Goal: Task Accomplishment & Management: Manage account settings

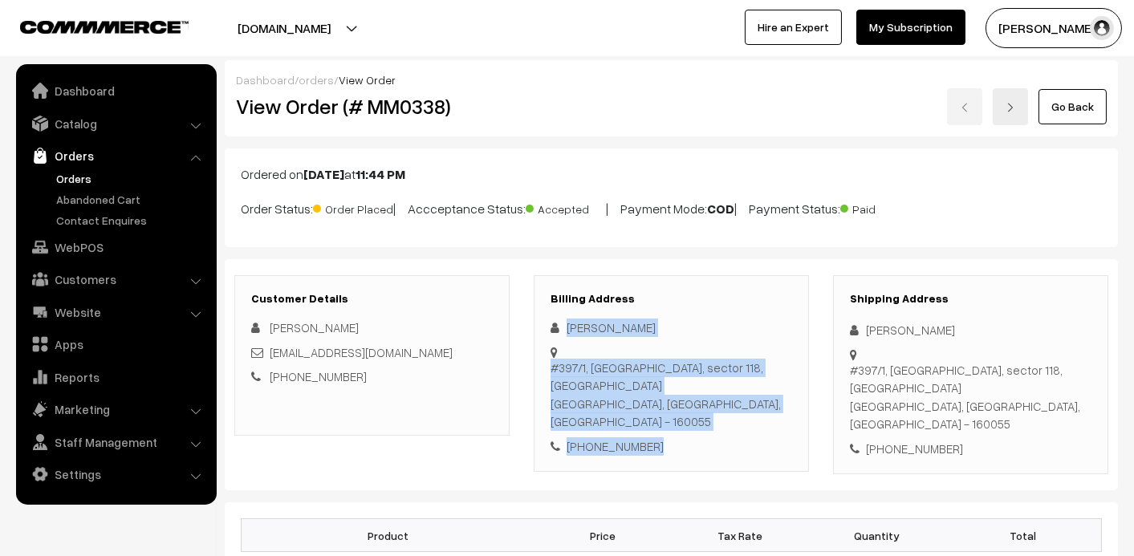
drag, startPoint x: 566, startPoint y: 328, endPoint x: 654, endPoint y: 418, distance: 125.4
click at [654, 418] on div "Billing Address Jayati Kanday #397/1, tdi city, sector 118, mohali Punjab, Punj…" at bounding box center [671, 373] width 275 height 197
copy div "Jayati Kanday #397/1, tdi city, sector 118, mohali Punjab, Punjab, India - 1600…"
click at [70, 173] on link "Orders" at bounding box center [131, 178] width 159 height 17
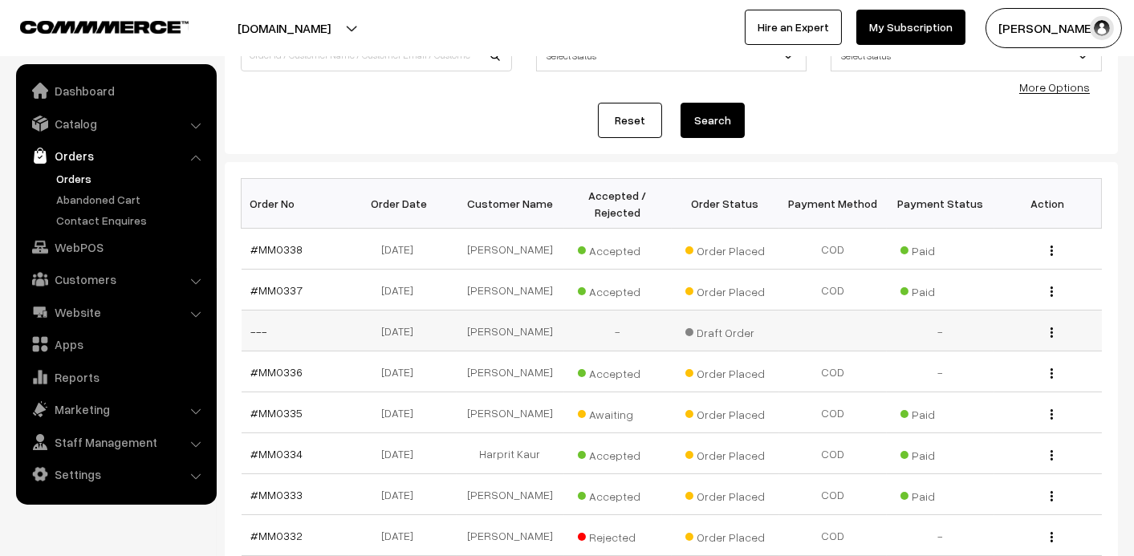
scroll to position [240, 0]
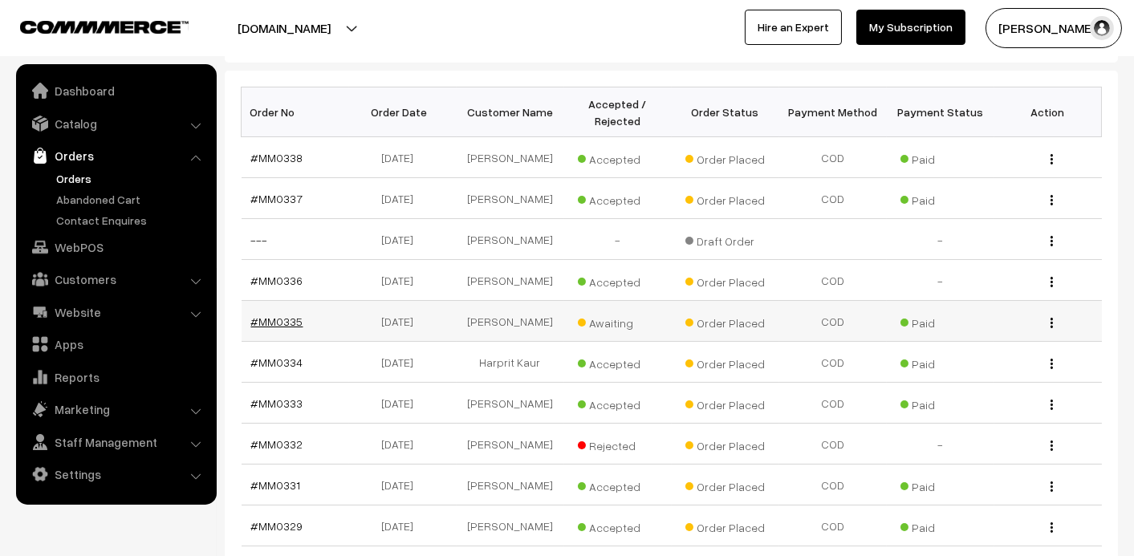
click at [267, 318] on link "#MM0335" at bounding box center [277, 322] width 52 height 14
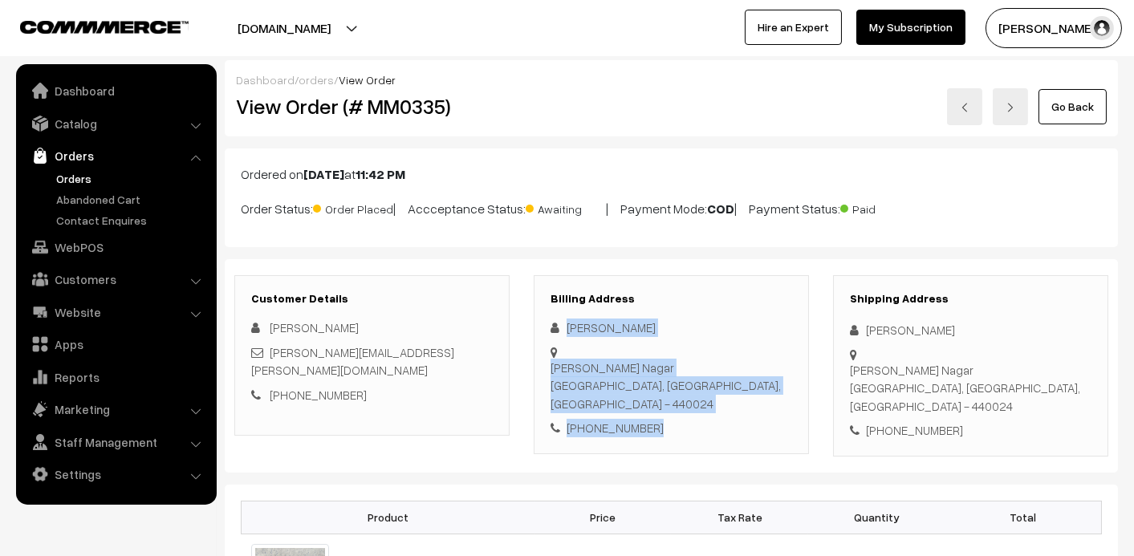
drag, startPoint x: 567, startPoint y: 328, endPoint x: 665, endPoint y: 403, distance: 123.1
click at [665, 403] on div "Billing Address Aniket Kukade Ishwar Nagar Nagpur, Maharashtra, India - 440024 …" at bounding box center [671, 364] width 275 height 179
copy div "Aniket Kukade Ishwar Nagar Nagpur, Maharashtra, India - 440024 +91 8055638877"
click at [635, 368] on div "Ishwar Nagar Nagpur, Maharashtra, India - 440024" at bounding box center [671, 386] width 242 height 55
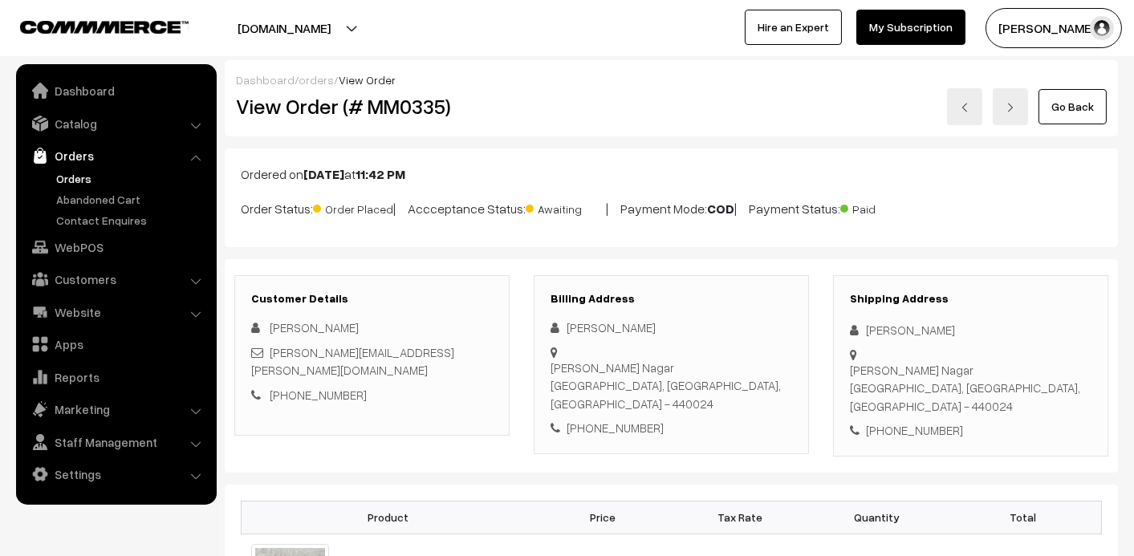
drag, startPoint x: 60, startPoint y: 155, endPoint x: 60, endPoint y: 166, distance: 11.2
click at [60, 155] on link "Orders" at bounding box center [115, 155] width 191 height 29
click at [65, 173] on link "Orders" at bounding box center [131, 178] width 159 height 17
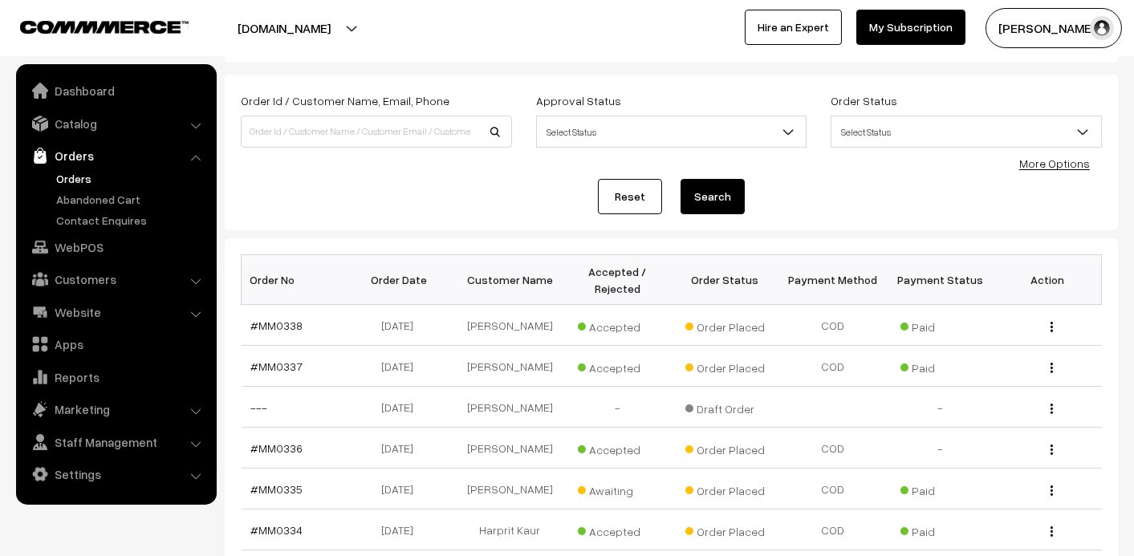
scroll to position [160, 0]
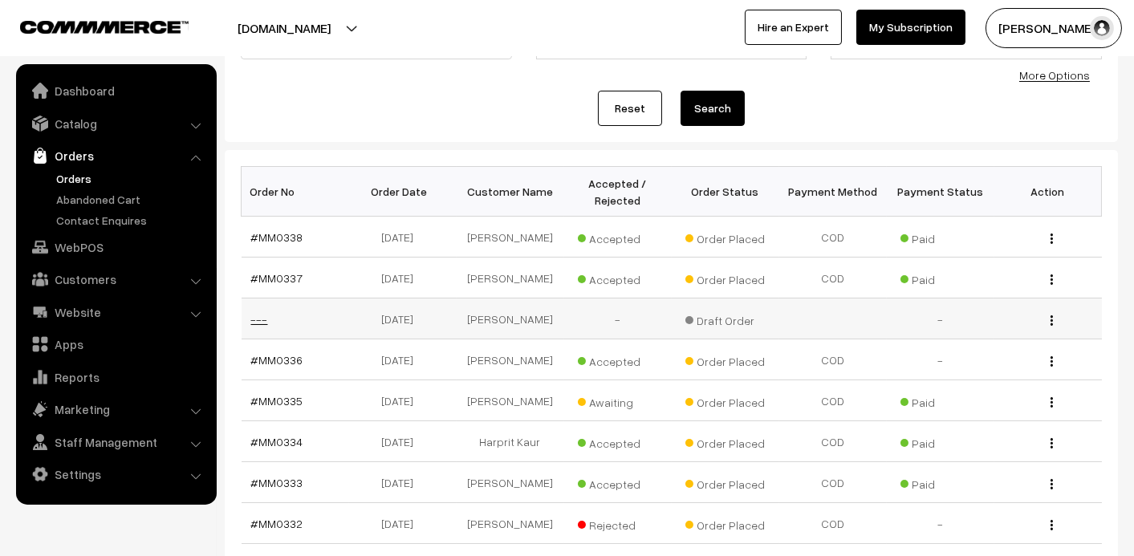
click at [255, 315] on link "---" at bounding box center [259, 319] width 17 height 14
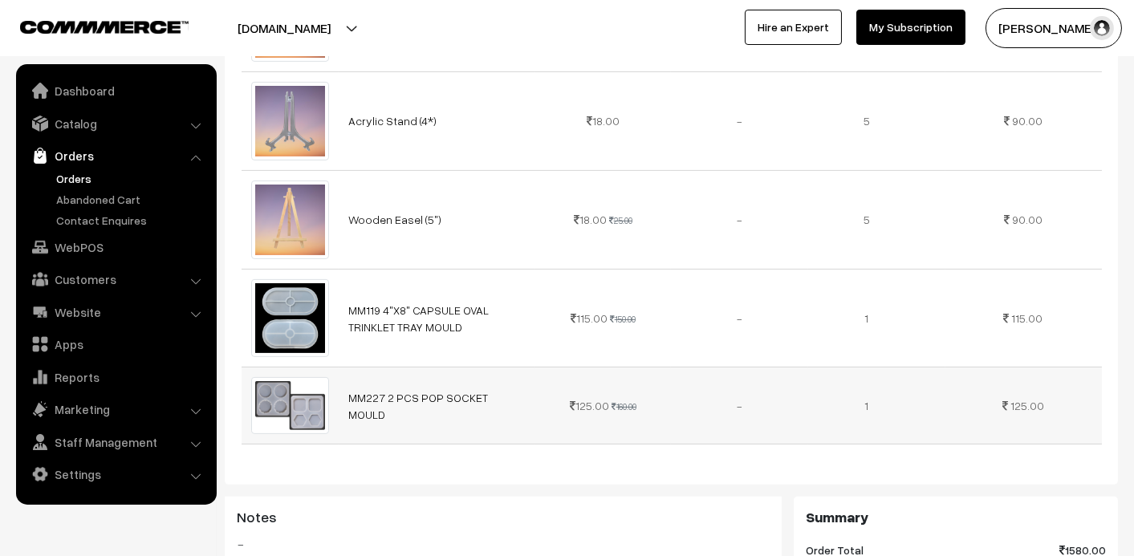
scroll to position [1685, 0]
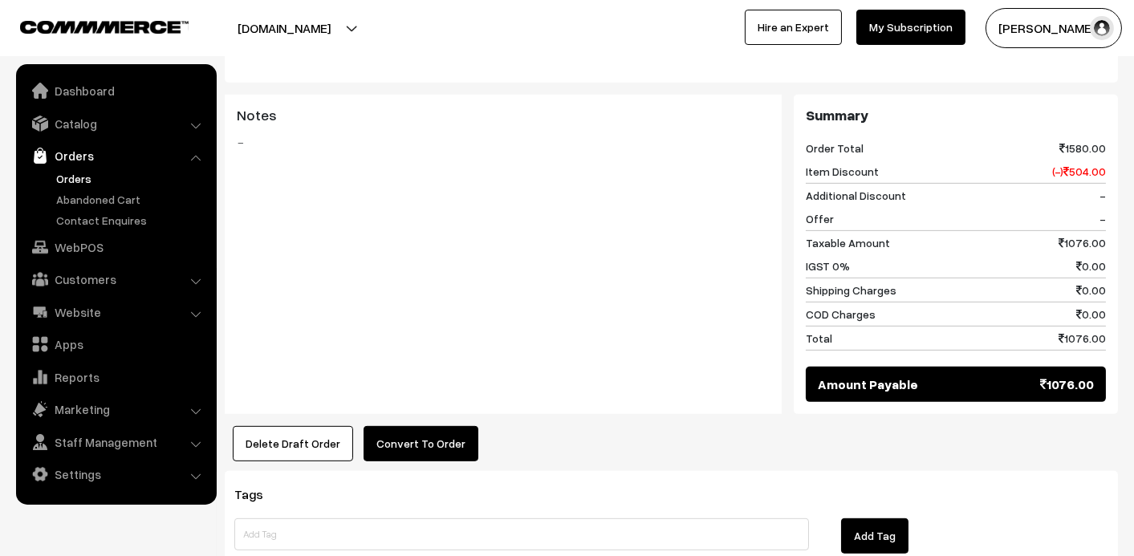
click at [84, 156] on link "Orders" at bounding box center [115, 155] width 191 height 29
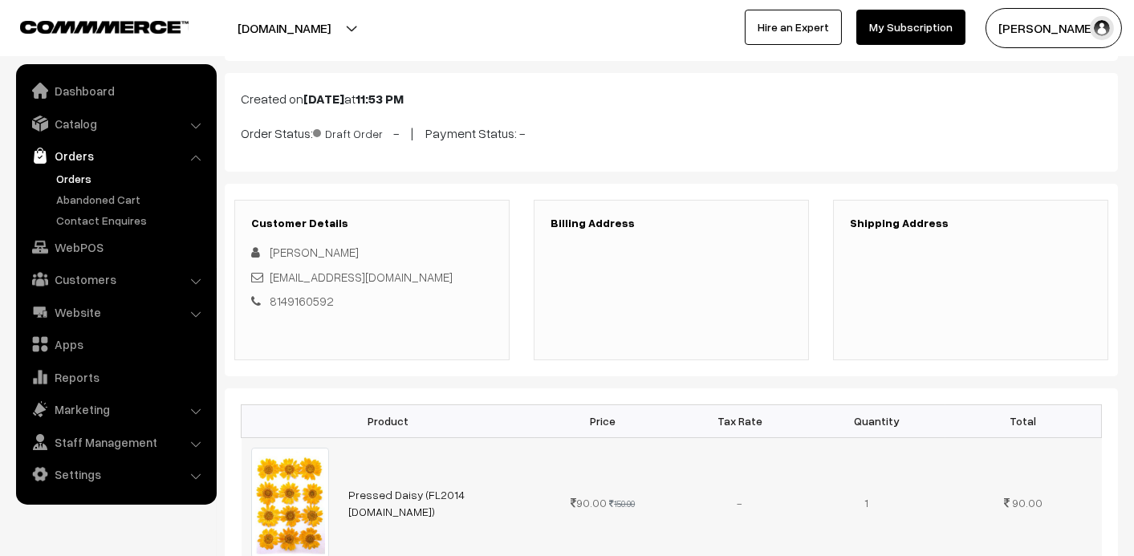
scroll to position [0, 0]
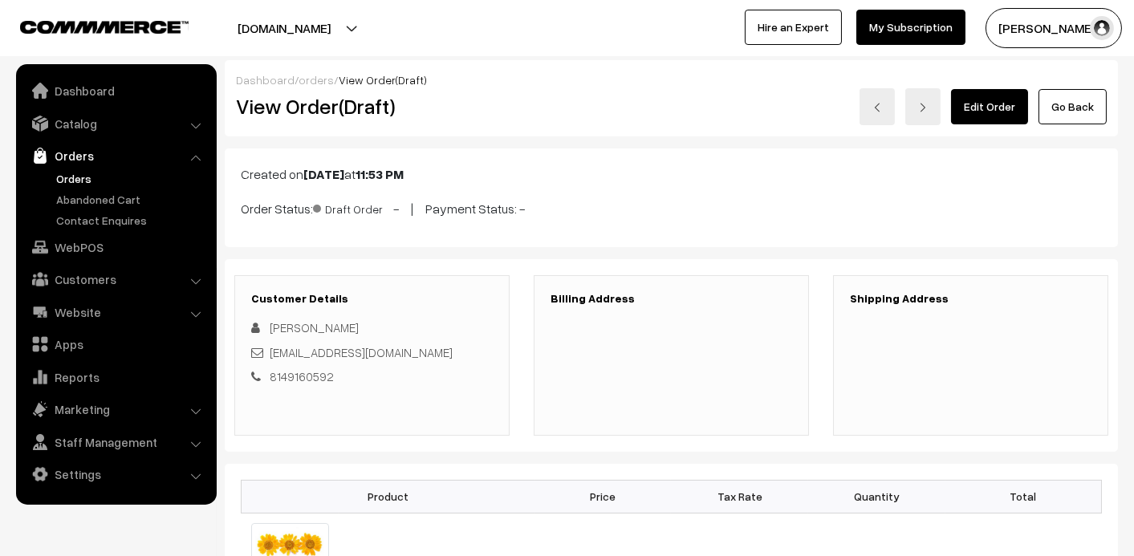
click at [311, 349] on link "Vishakhatayde@16gmail.com" at bounding box center [361, 352] width 183 height 14
click at [315, 327] on span "Vishakha Tayade" at bounding box center [314, 327] width 89 height 14
click at [1000, 108] on link "Edit Order" at bounding box center [989, 106] width 77 height 35
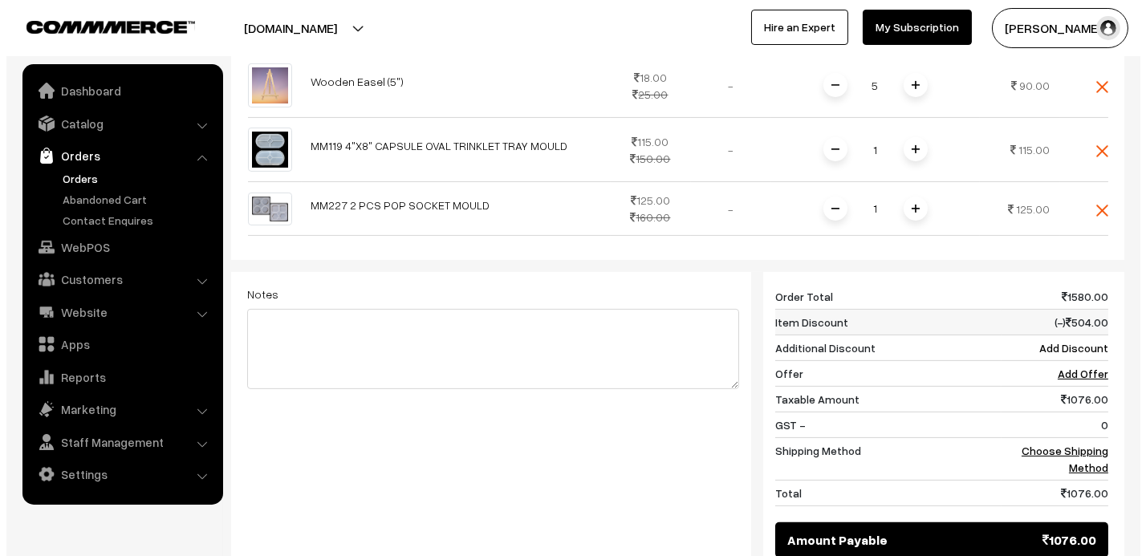
scroll to position [1364, 0]
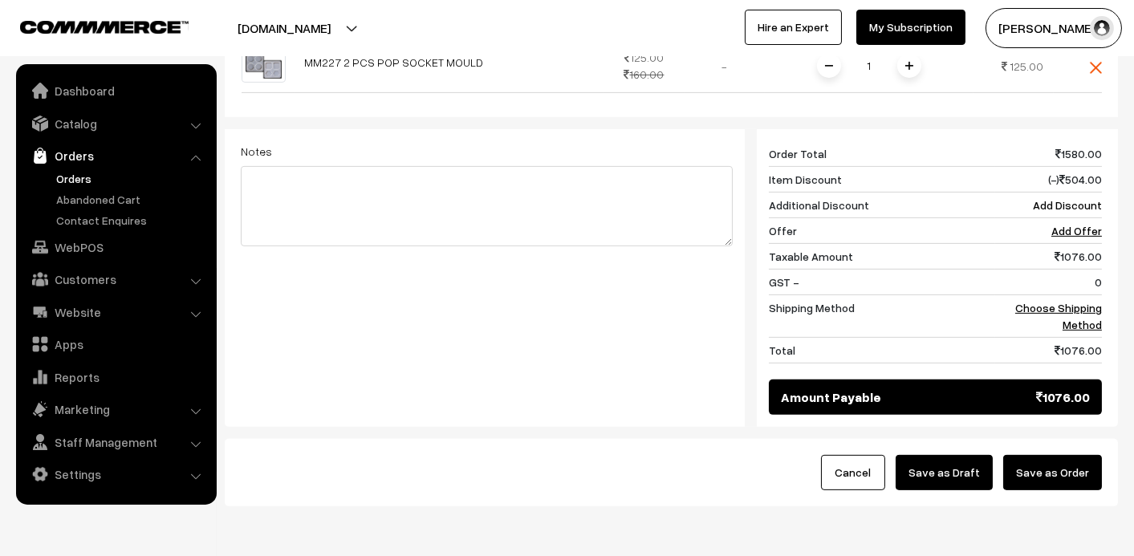
click at [1037, 455] on button "Save as Order" at bounding box center [1052, 472] width 99 height 35
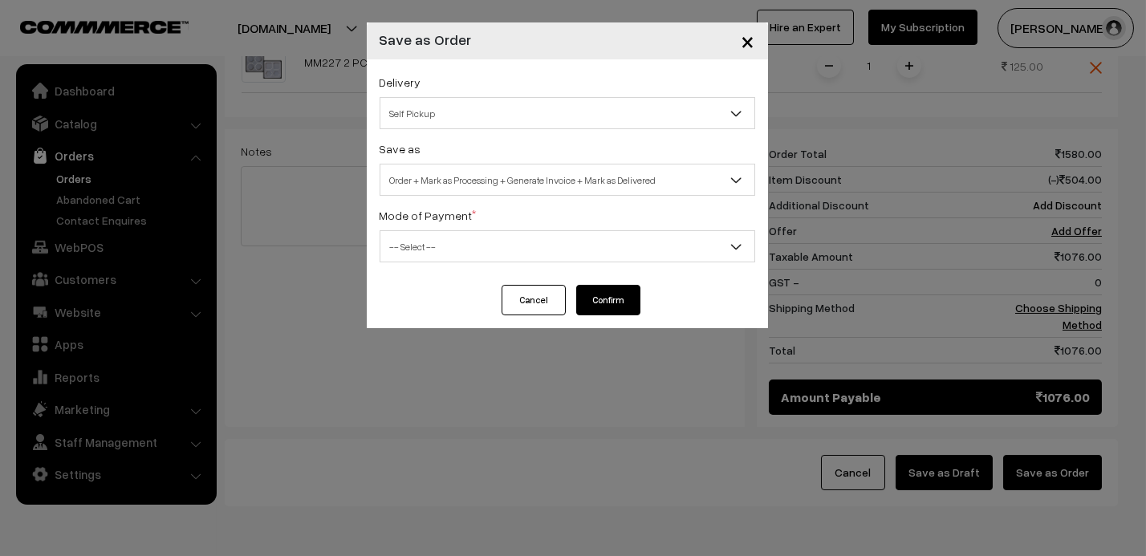
click at [705, 112] on span "Self Pickup" at bounding box center [567, 113] width 374 height 28
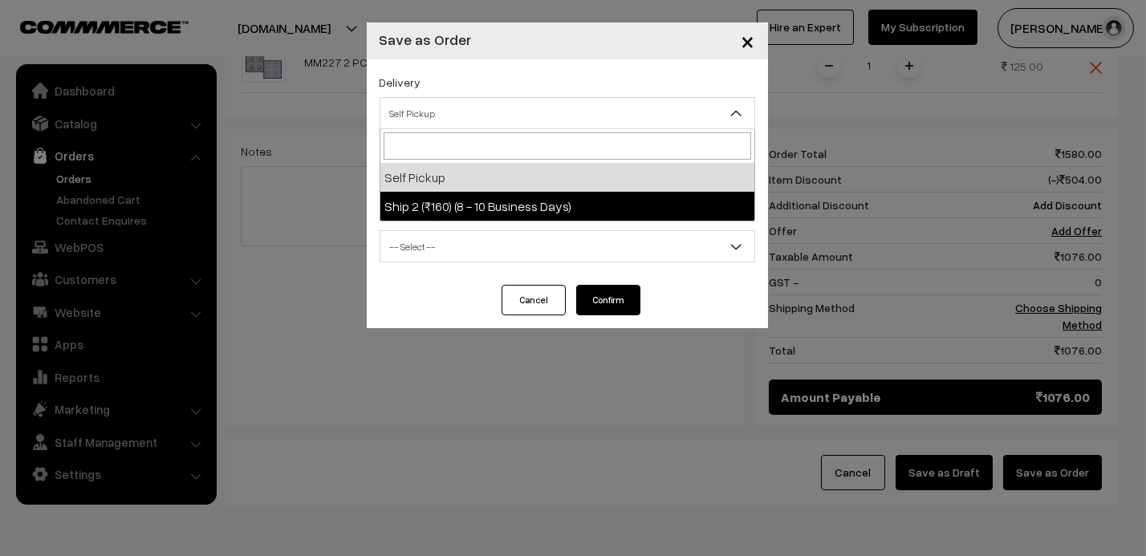
select select "SHI7"
select select "3"
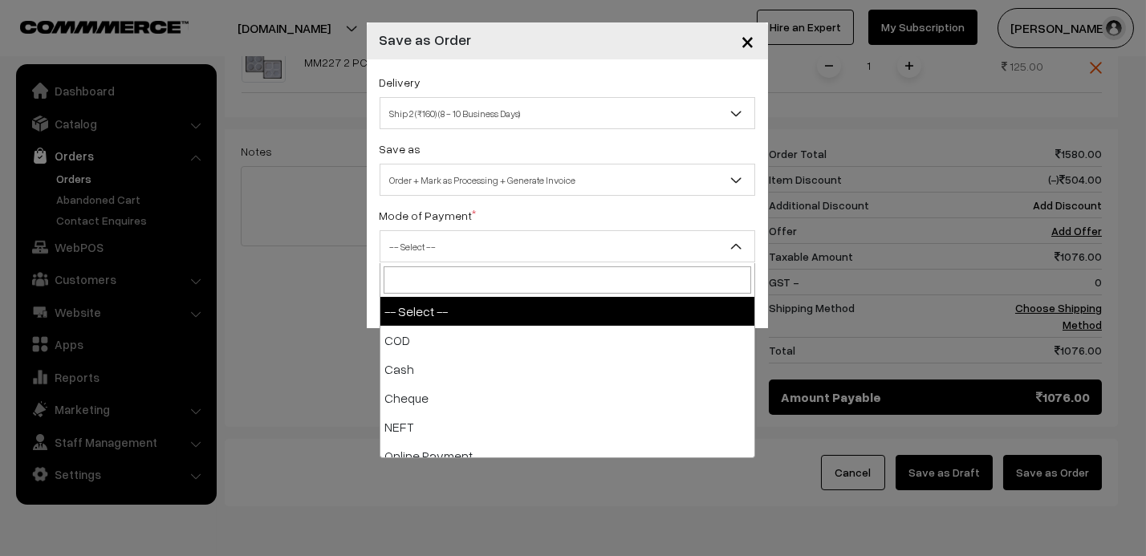
click at [597, 259] on span "-- Select --" at bounding box center [567, 247] width 374 height 28
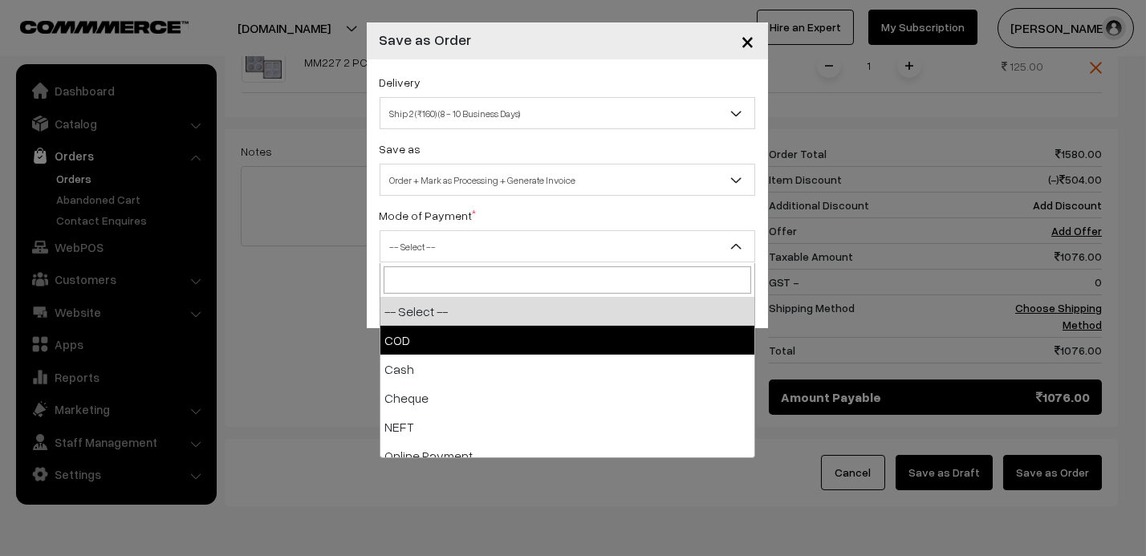
scroll to position [70, 0]
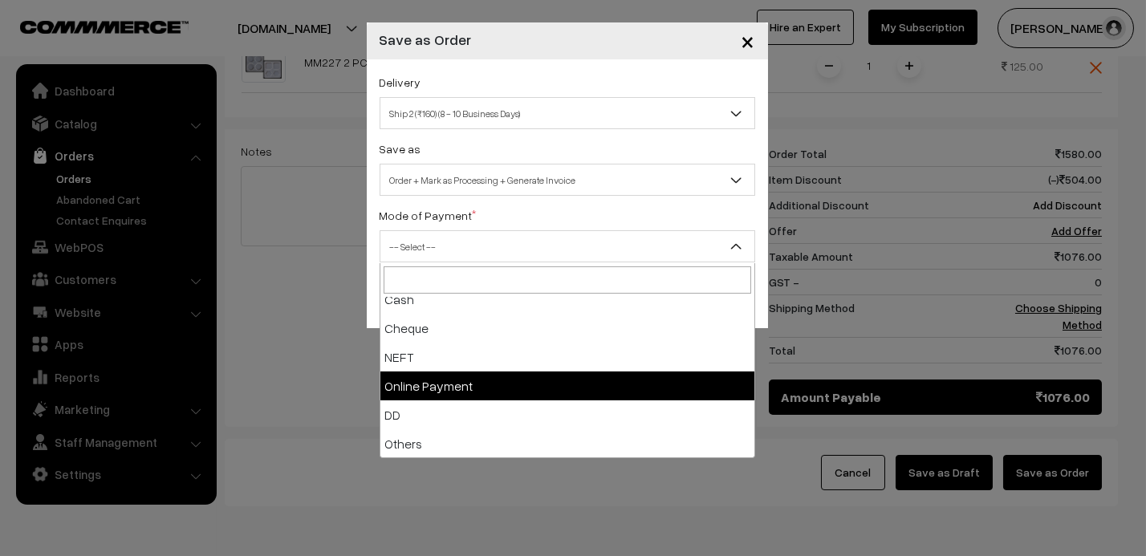
select select "5"
checkbox input "true"
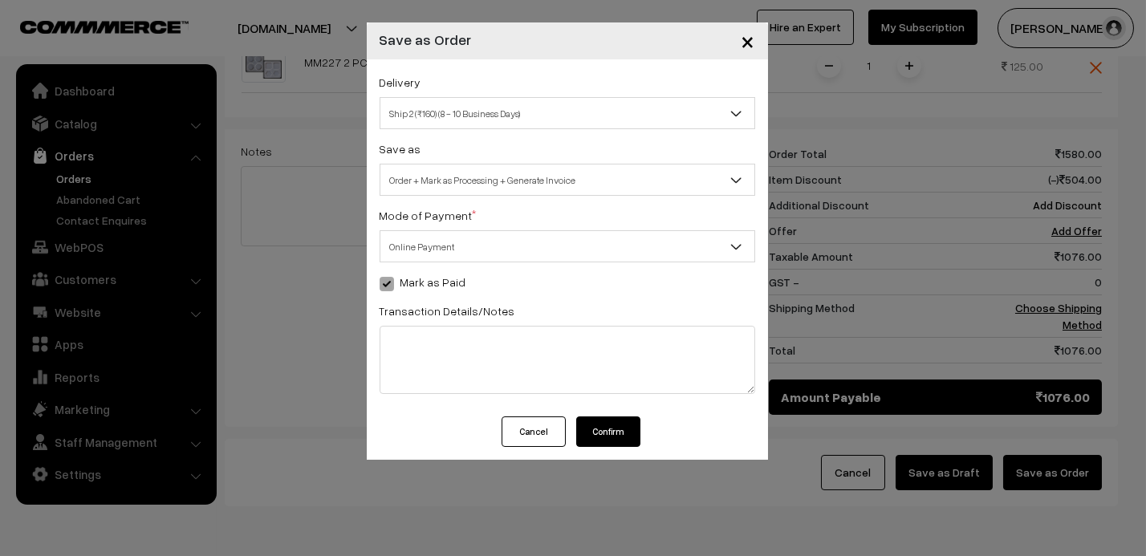
click at [622, 432] on button "Confirm" at bounding box center [608, 431] width 64 height 30
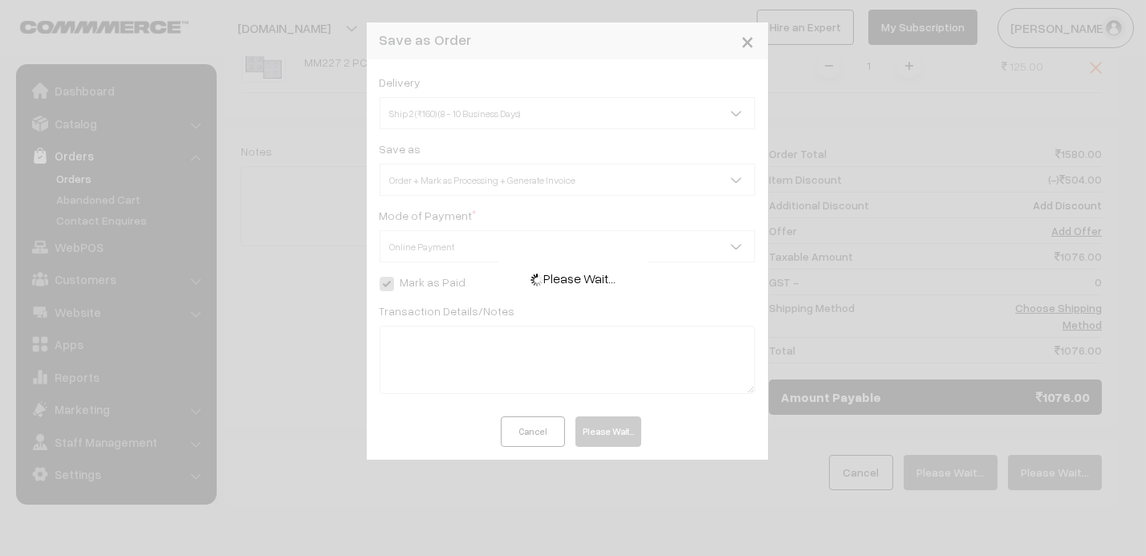
scroll to position [1302, 0]
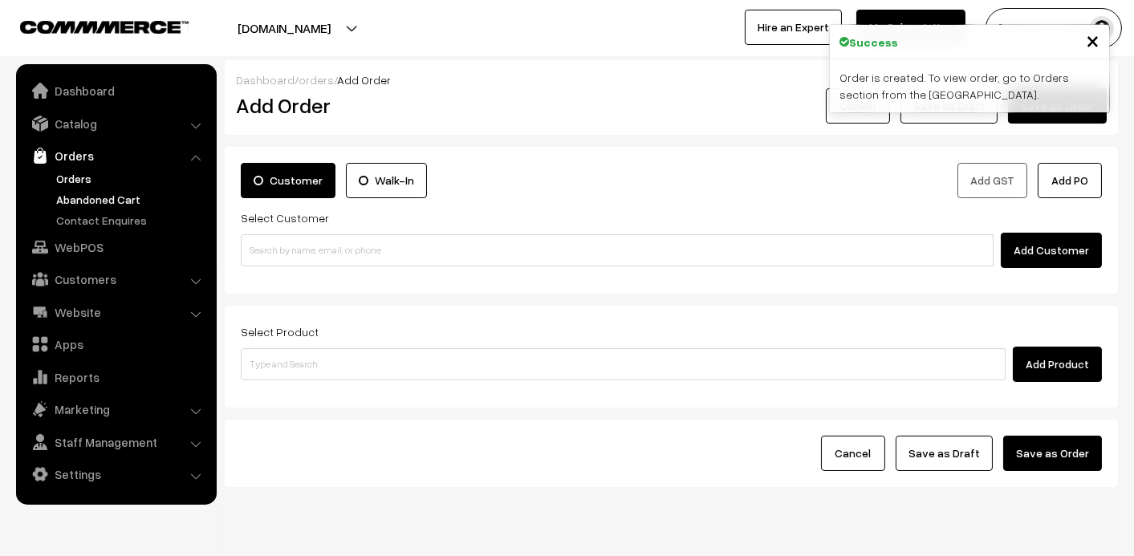
click at [71, 191] on link "Abandoned Cart" at bounding box center [131, 199] width 159 height 17
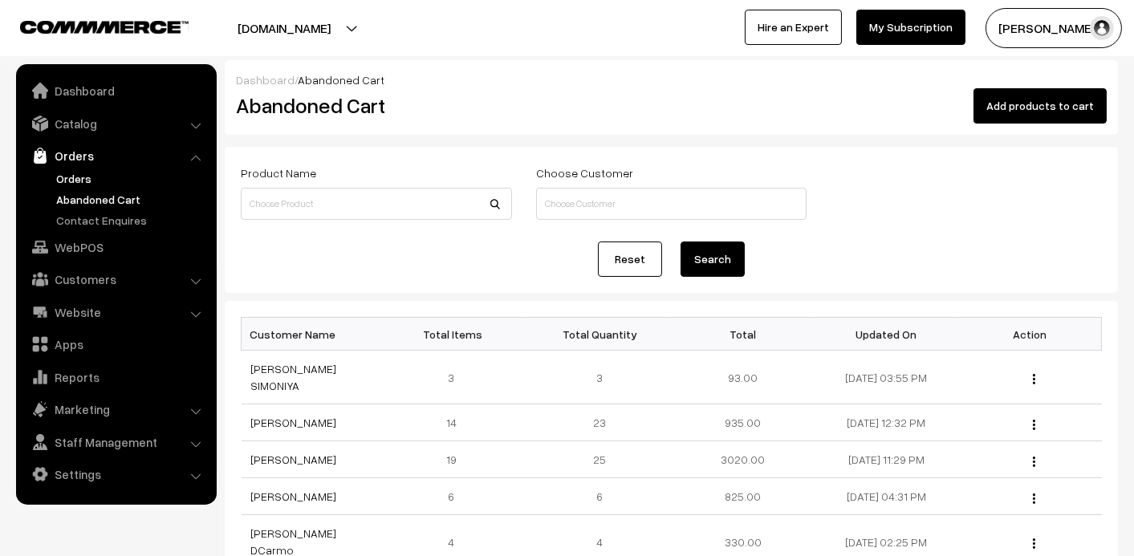
click at [76, 177] on link "Orders" at bounding box center [131, 178] width 159 height 17
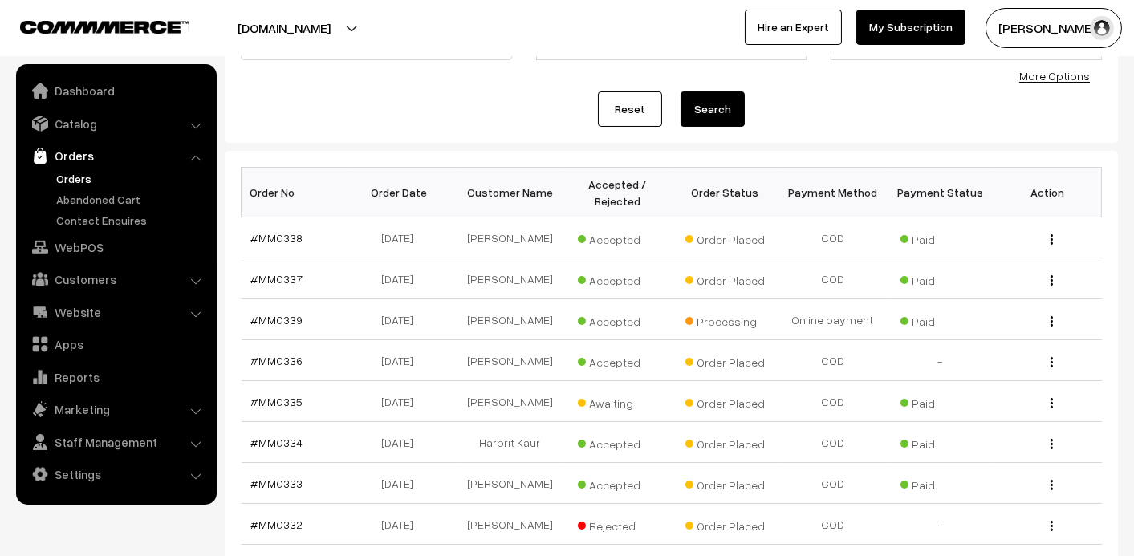
scroll to position [160, 0]
click at [284, 308] on td "#MM0339" at bounding box center [296, 318] width 108 height 41
drag, startPoint x: 284, startPoint y: 308, endPoint x: 282, endPoint y: 317, distance: 9.1
click at [282, 317] on link "#MM0339" at bounding box center [277, 319] width 52 height 14
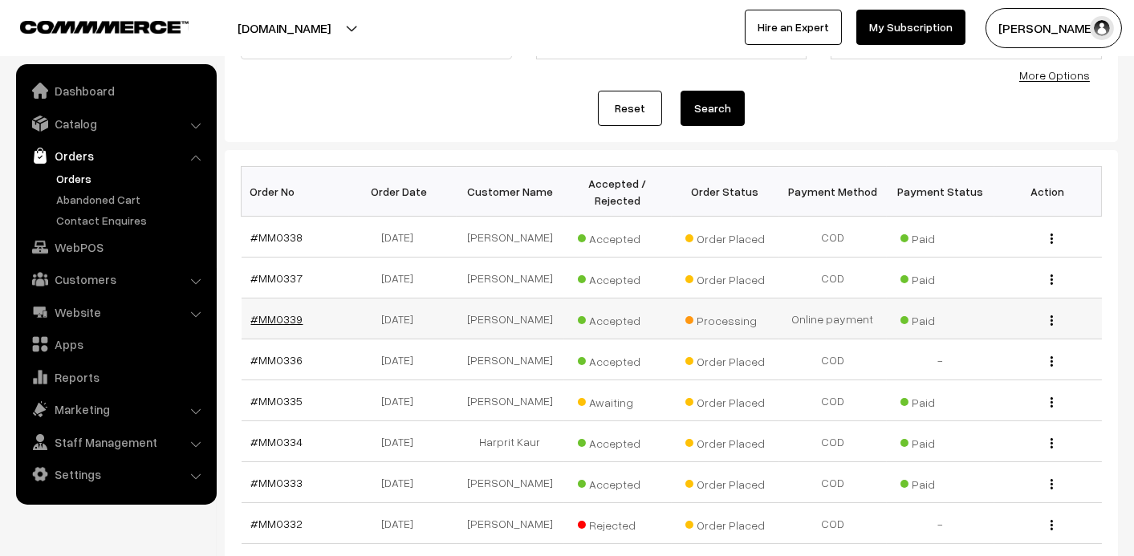
click at [283, 323] on link "#MM0339" at bounding box center [277, 319] width 52 height 14
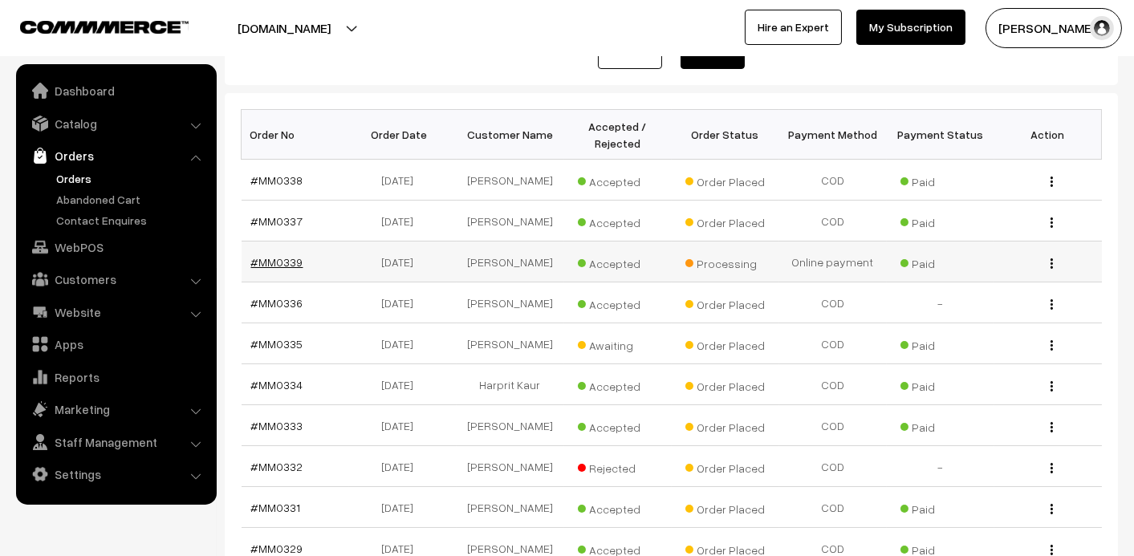
scroll to position [240, 0]
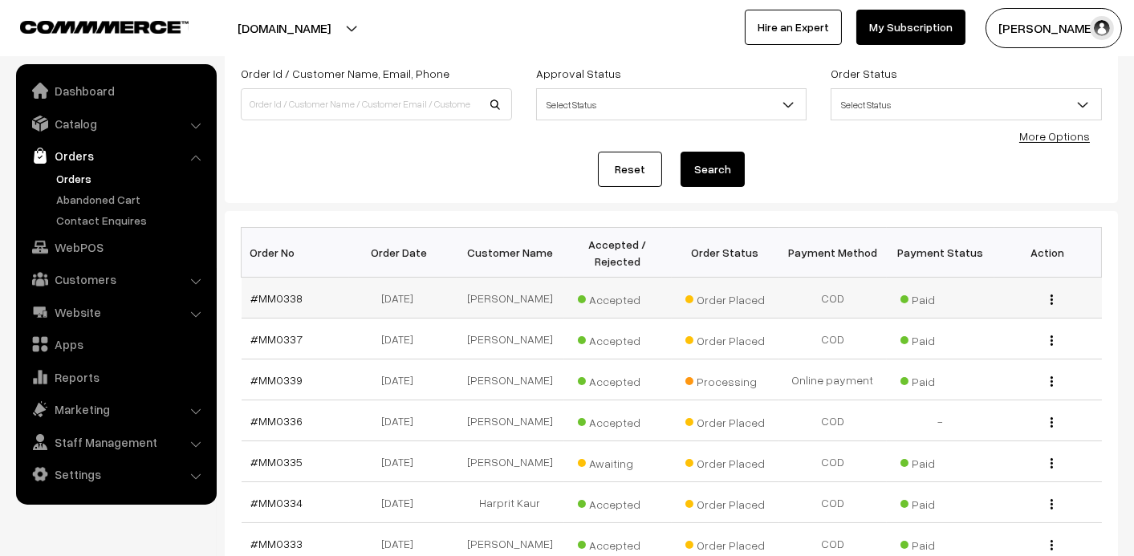
scroll to position [240, 0]
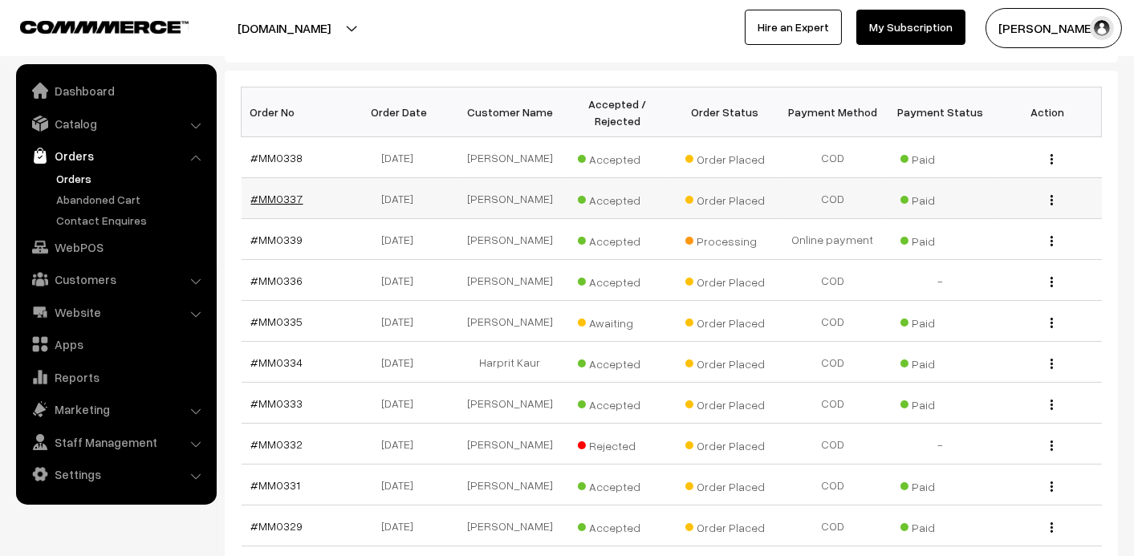
click at [264, 200] on link "#MM0337" at bounding box center [277, 199] width 52 height 14
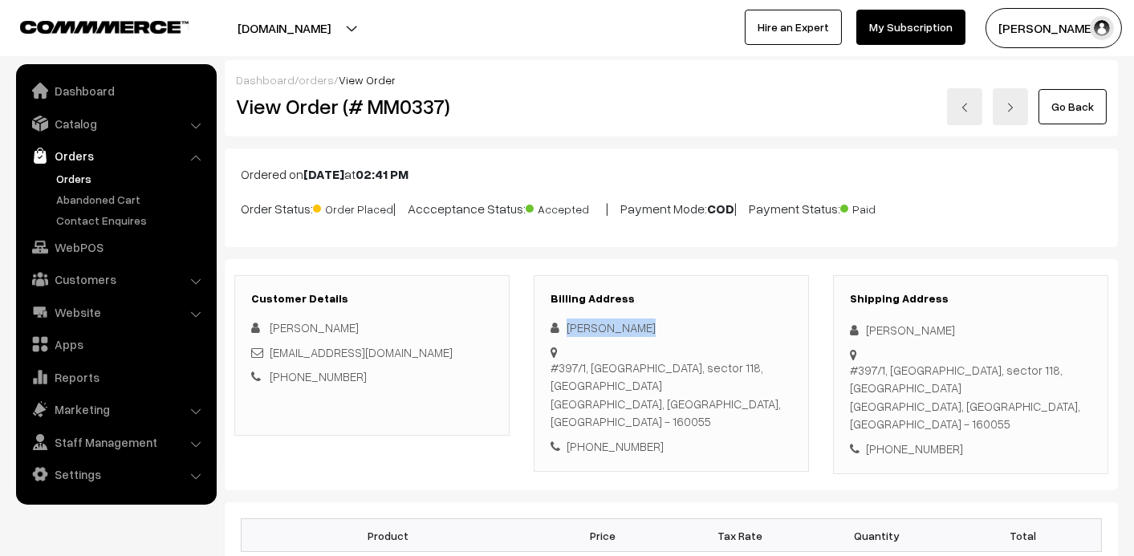
drag, startPoint x: 643, startPoint y: 325, endPoint x: 560, endPoint y: 330, distance: 82.8
click at [560, 330] on div "[PERSON_NAME]" at bounding box center [671, 328] width 242 height 18
copy div "[PERSON_NAME]"
drag, startPoint x: 650, startPoint y: 389, endPoint x: 586, endPoint y: 419, distance: 70.7
click at [586, 419] on div "Billing Address [PERSON_NAME] [STREET_ADDRESS] [PHONE_NUMBER]" at bounding box center [671, 373] width 275 height 197
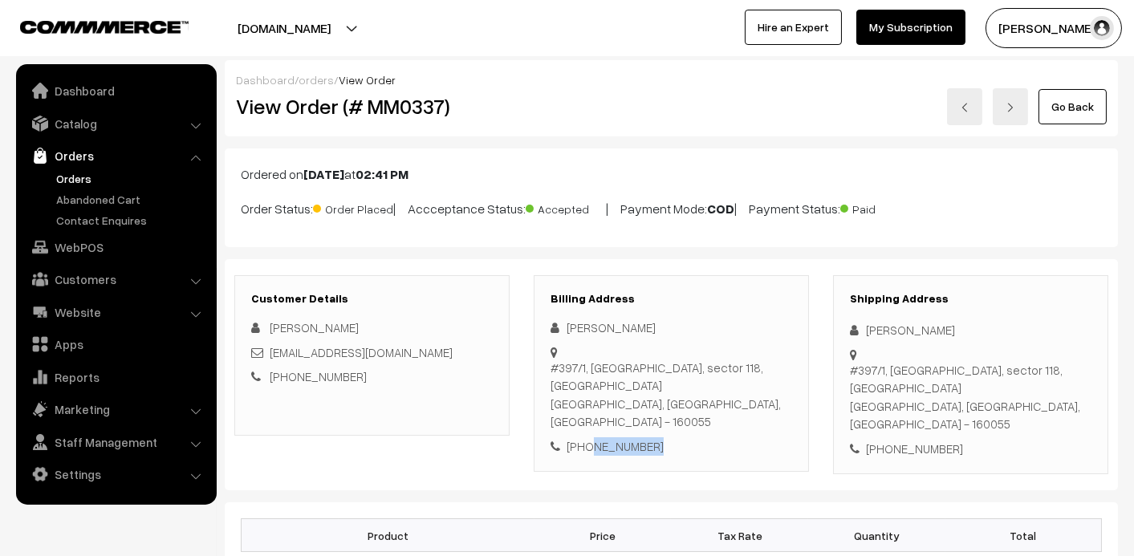
copy div "9217506021"
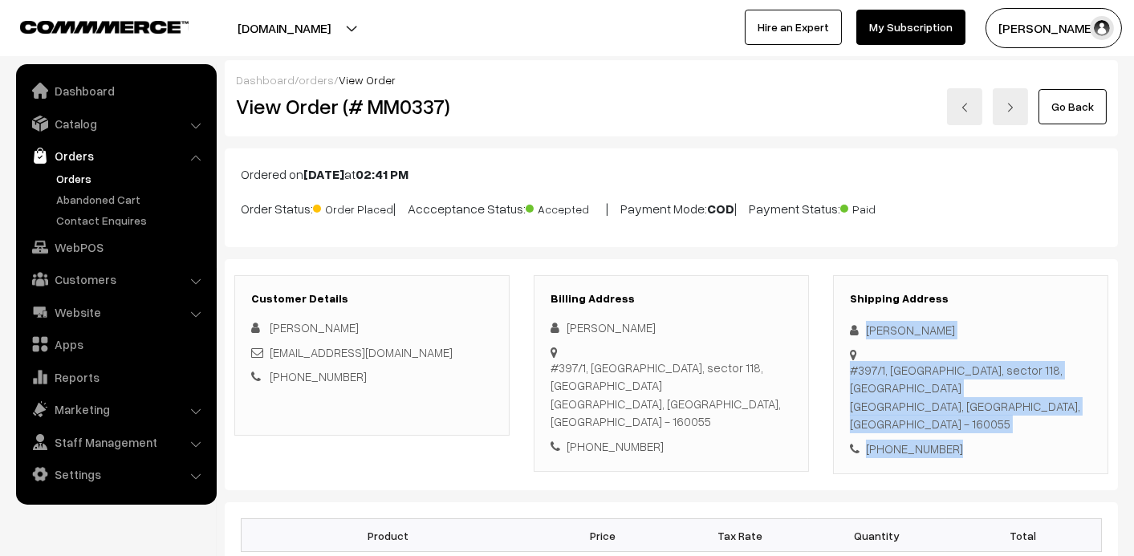
drag, startPoint x: 863, startPoint y: 323, endPoint x: 964, endPoint y: 417, distance: 137.4
click at [964, 417] on div "Shipping Address [PERSON_NAME] [STREET_ADDRESS] [PHONE_NUMBER]" at bounding box center [970, 375] width 275 height 200
copy div "[PERSON_NAME][STREET_ADDRESS] - 160055 [PHONE_NUMBER]"
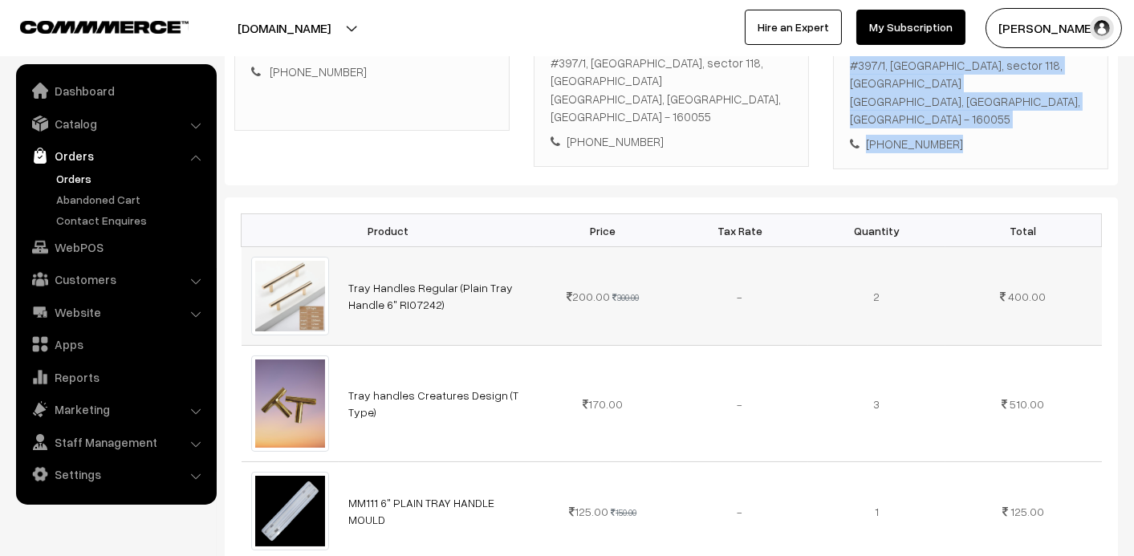
scroll to position [401, 0]
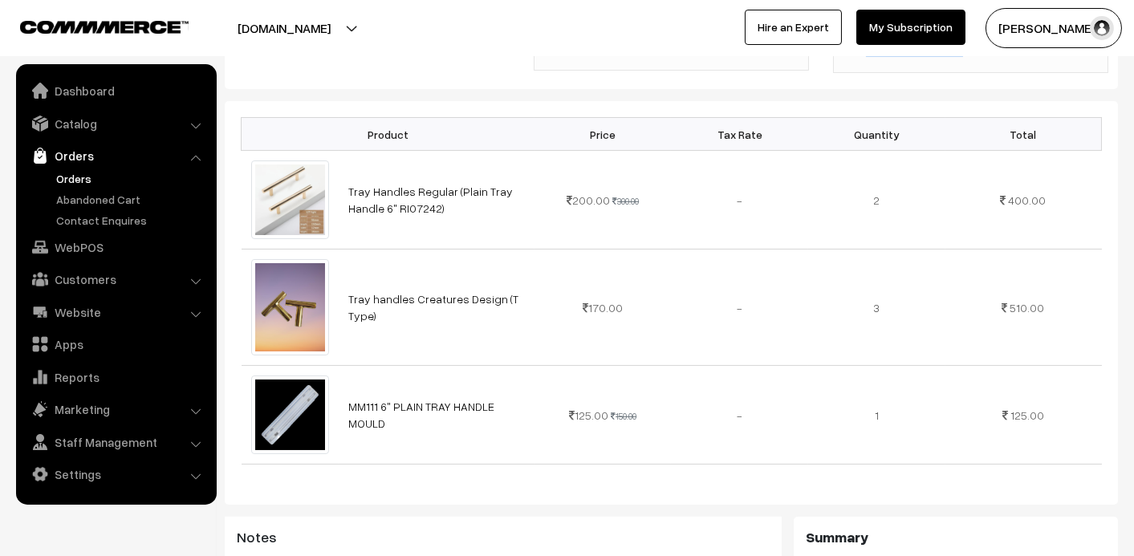
click at [77, 173] on link "Orders" at bounding box center [131, 178] width 159 height 17
click at [81, 184] on link "Orders" at bounding box center [131, 178] width 159 height 17
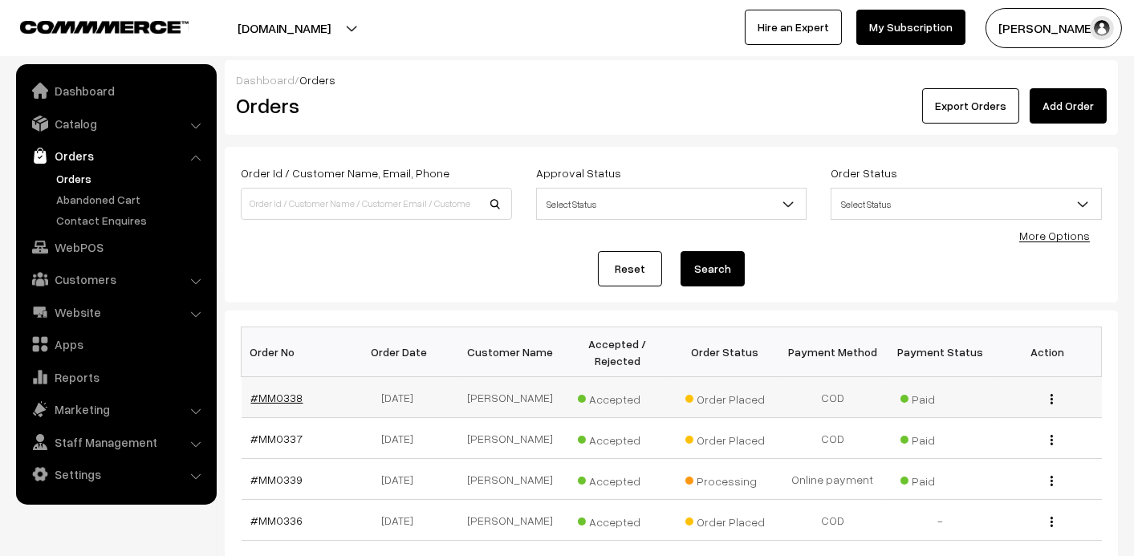
click at [291, 395] on link "#MM0338" at bounding box center [277, 398] width 52 height 14
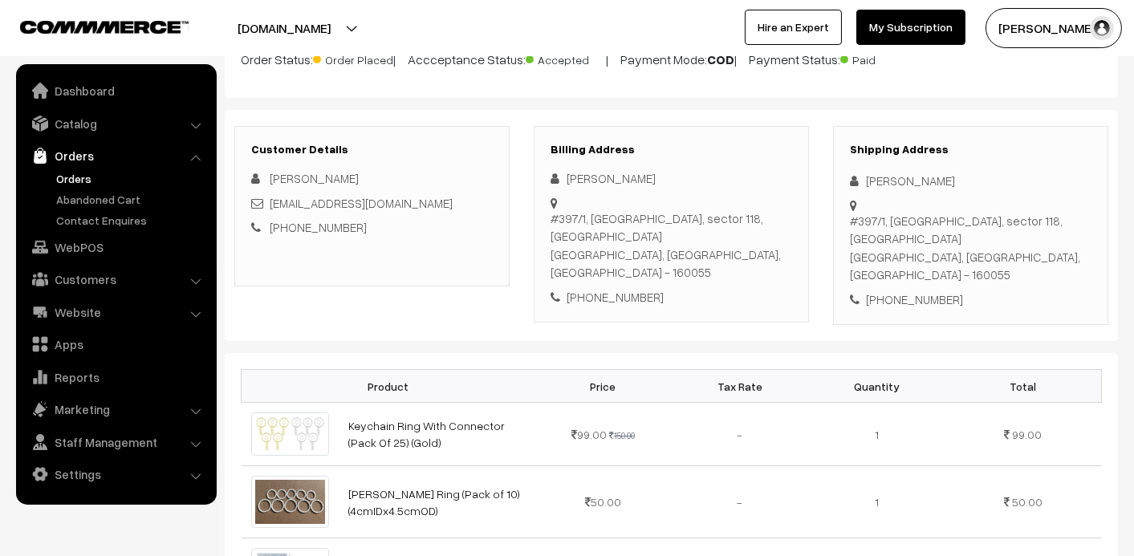
scroll to position [320, 0]
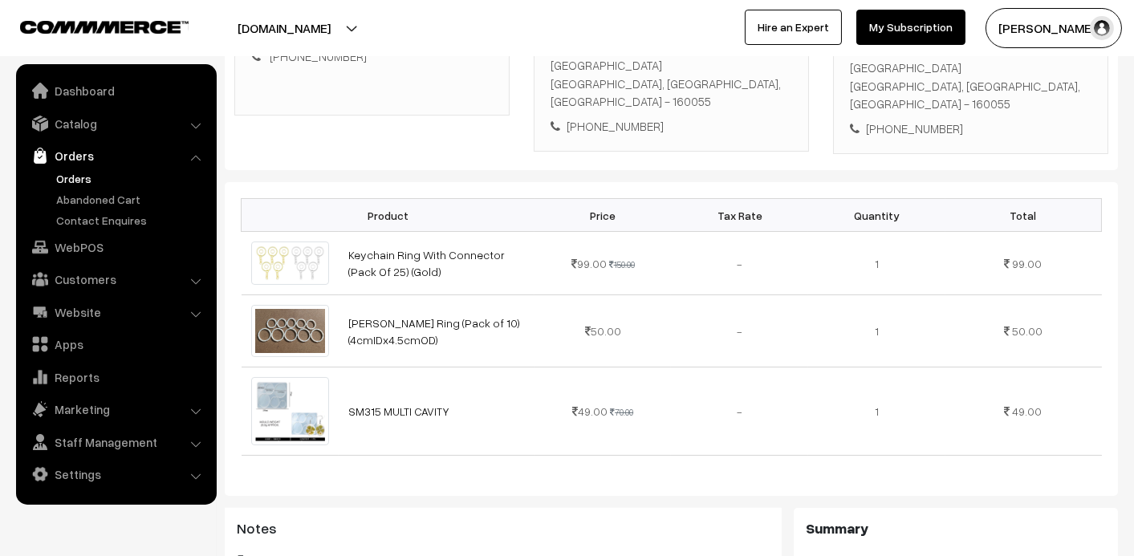
click at [86, 171] on link "Orders" at bounding box center [131, 178] width 159 height 17
click at [70, 172] on link "Orders" at bounding box center [131, 178] width 159 height 17
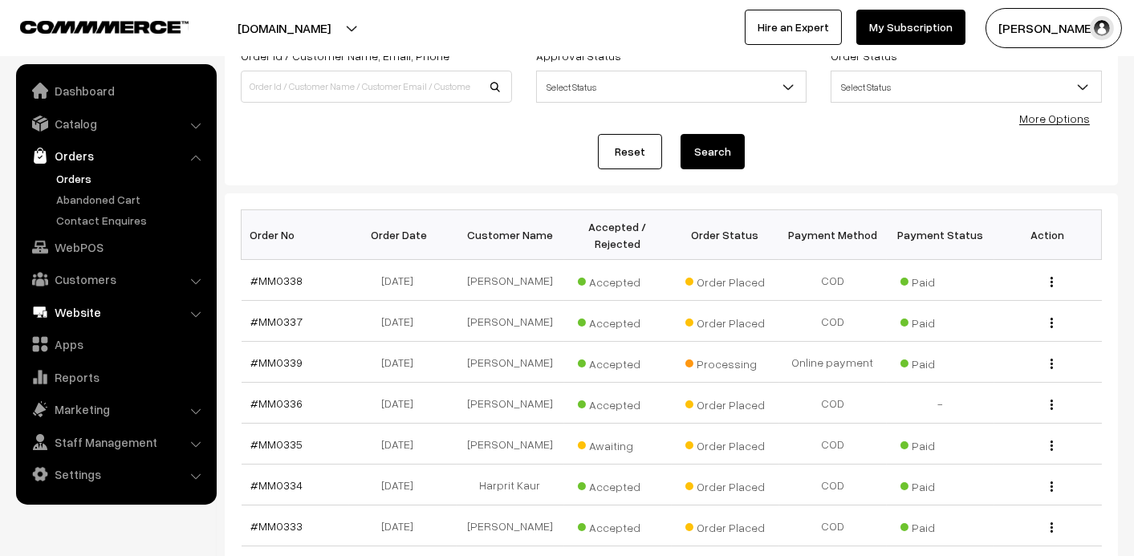
scroll to position [240, 0]
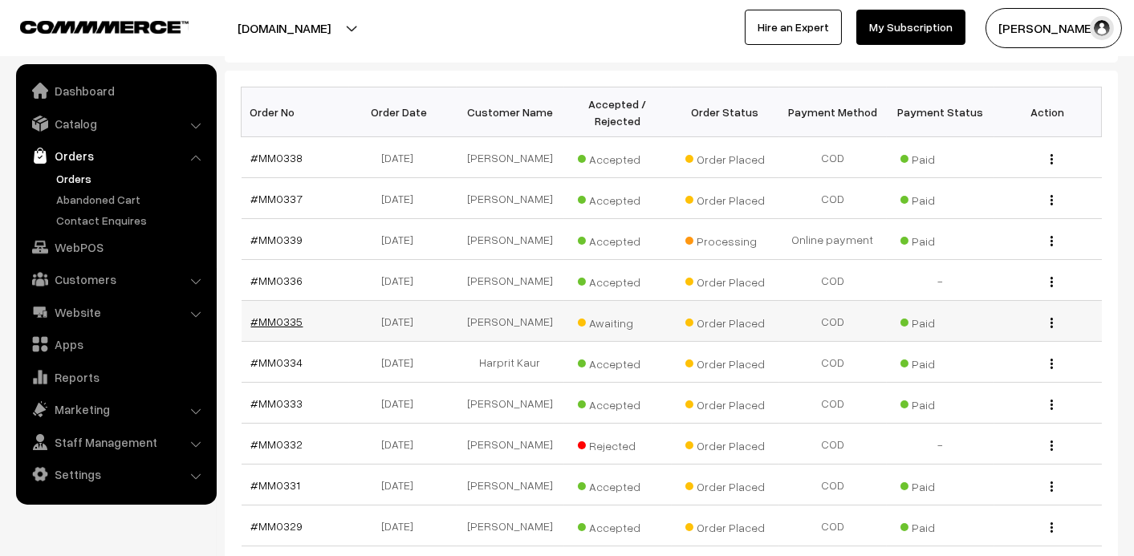
click at [269, 315] on link "#MM0335" at bounding box center [277, 322] width 52 height 14
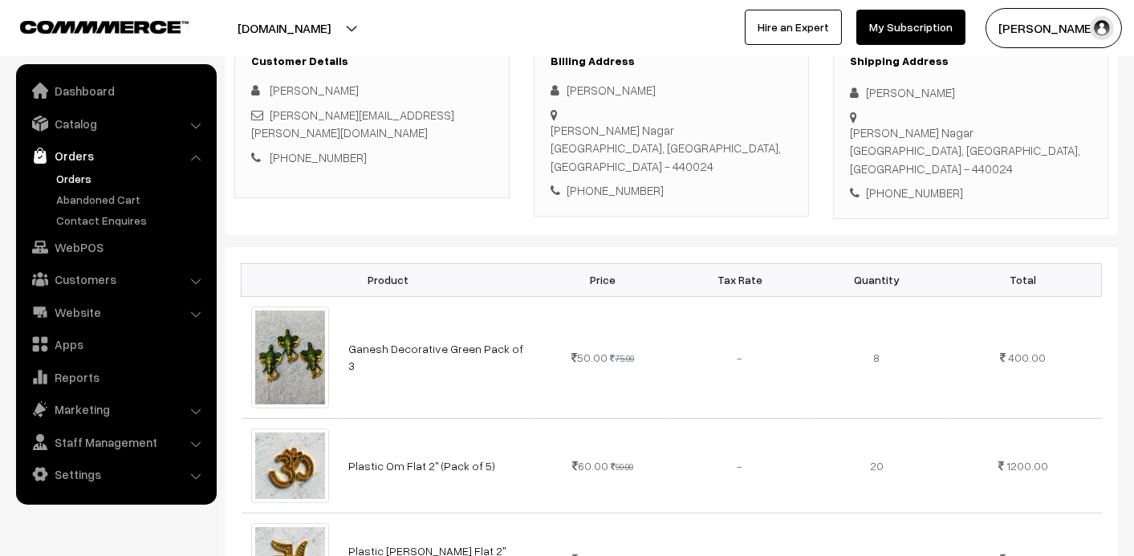
scroll to position [240, 0]
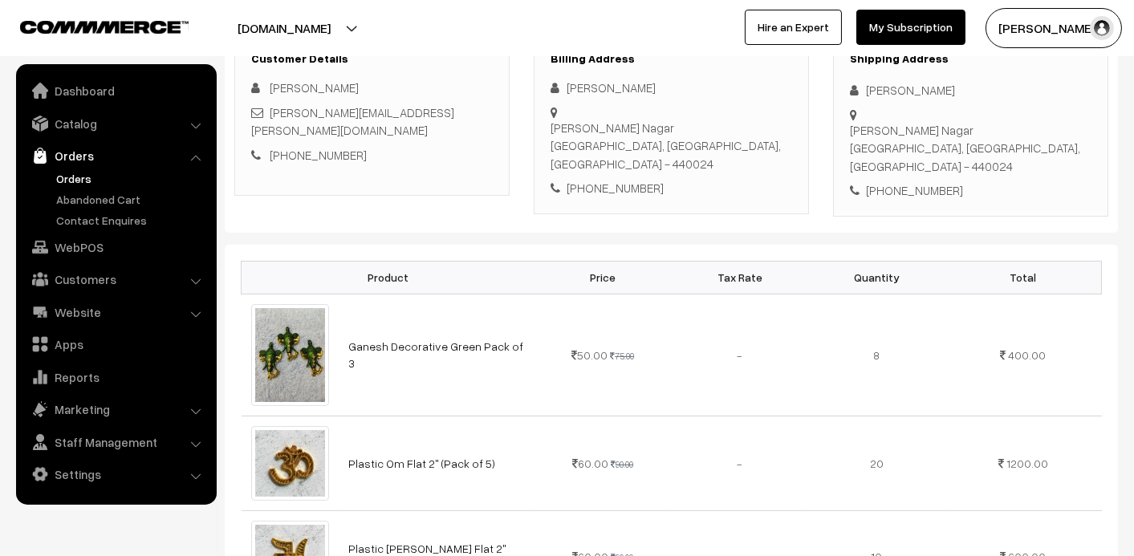
click at [581, 82] on div "[PERSON_NAME]" at bounding box center [671, 88] width 242 height 18
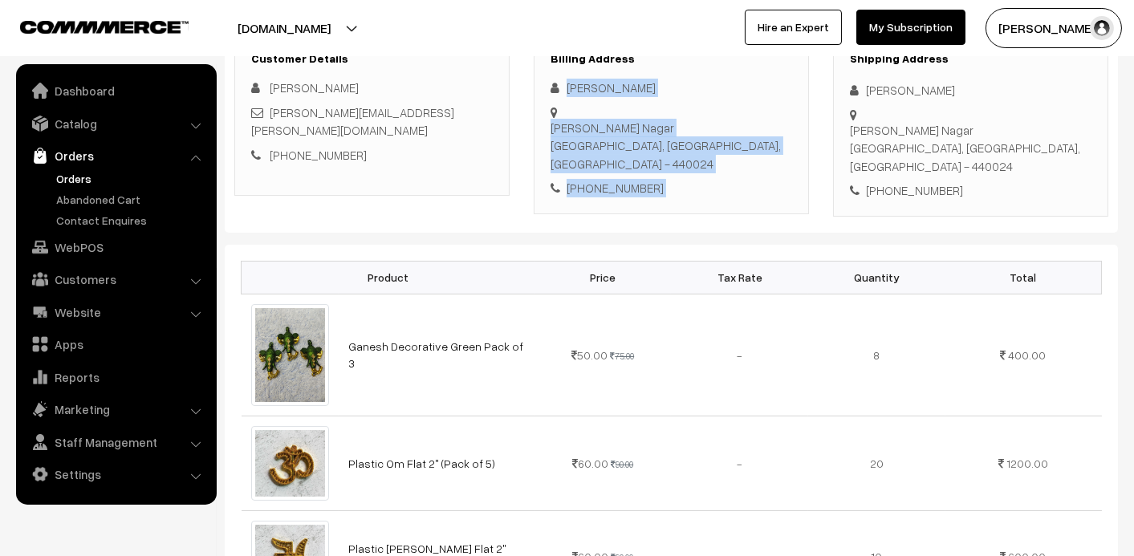
copy div "[PERSON_NAME][GEOGRAPHIC_DATA][PERSON_NAME] - 440024 [PHONE_NUMBER]"
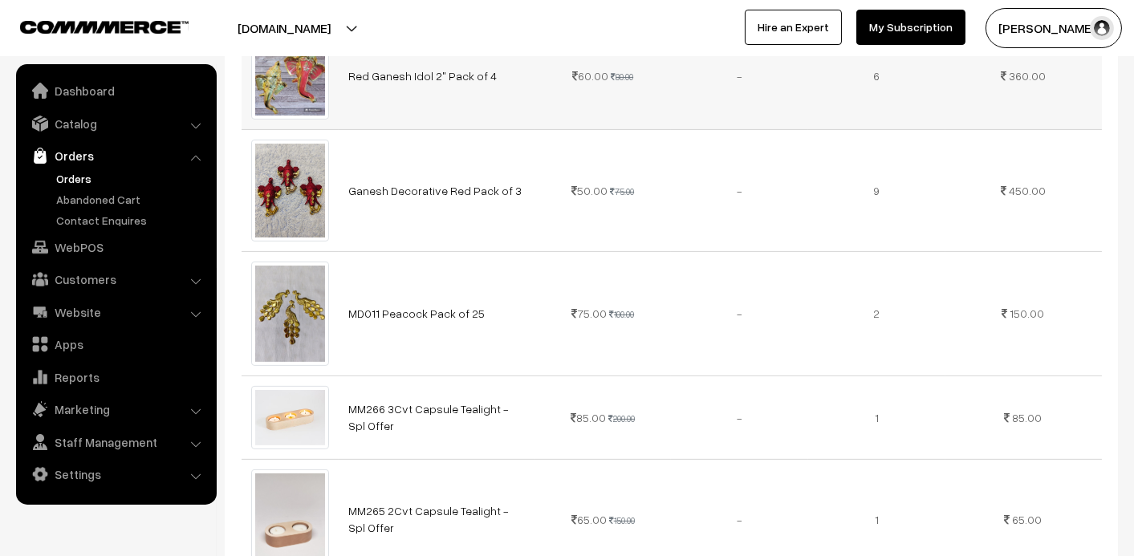
scroll to position [1604, 0]
